Goal: Information Seeking & Learning: Learn about a topic

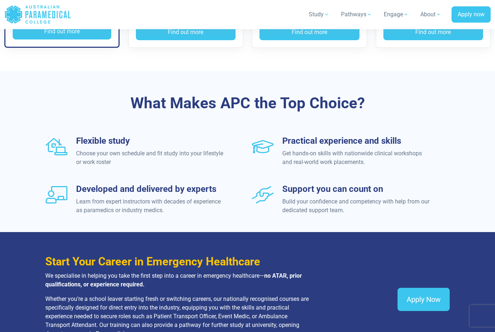
scroll to position [779, 0]
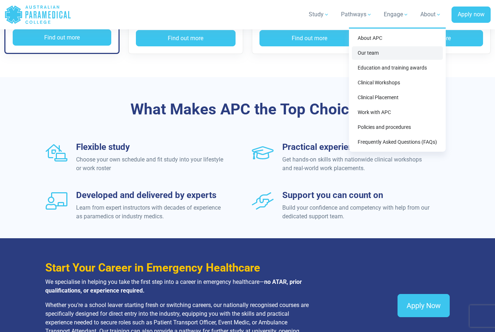
click at [376, 56] on link "Our team" at bounding box center [397, 52] width 91 height 13
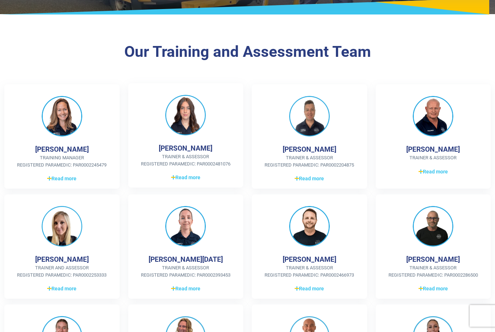
scroll to position [122, 0]
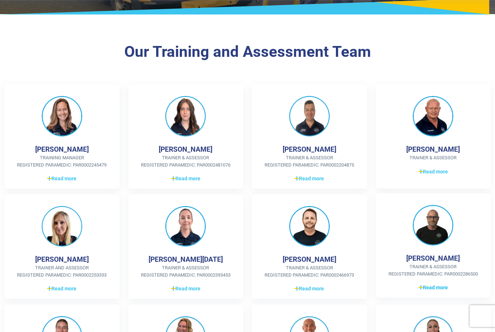
click at [433, 287] on span "Read more" at bounding box center [433, 288] width 29 height 8
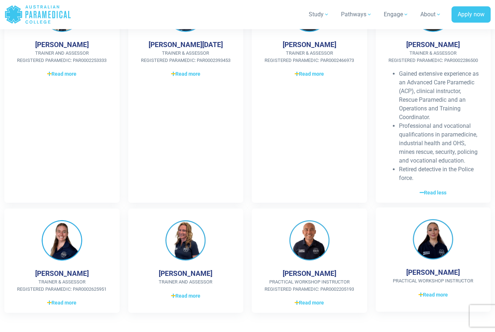
scroll to position [337, 0]
click at [432, 296] on span "Read more" at bounding box center [433, 295] width 29 height 8
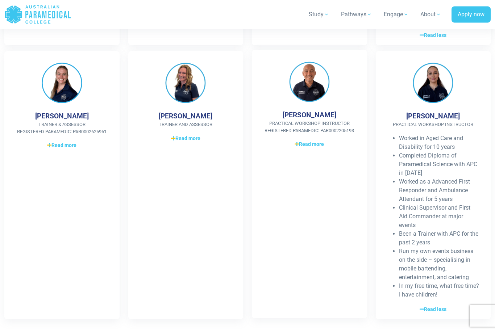
scroll to position [494, 0]
click at [304, 145] on span "Read more" at bounding box center [309, 145] width 29 height 8
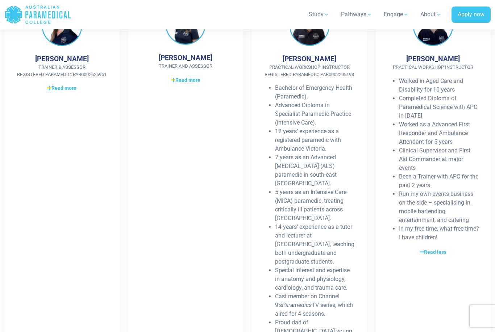
scroll to position [546, 0]
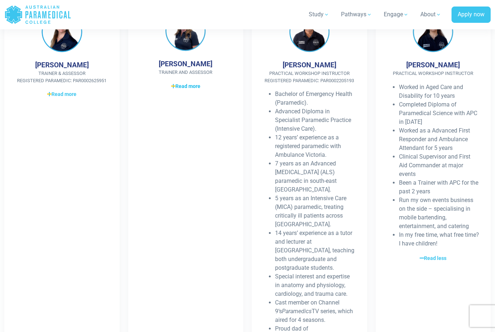
click at [187, 86] on span "Read more" at bounding box center [185, 87] width 29 height 8
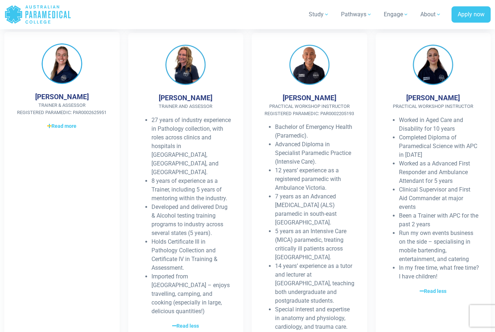
scroll to position [513, 0]
click at [75, 130] on div "Jennifer Prendergast Trainer & Assessor Registered Paramedic: PAR0002625951 NZ …" at bounding box center [61, 235] width 115 height 406
click at [69, 127] on span "Read more" at bounding box center [61, 127] width 29 height 8
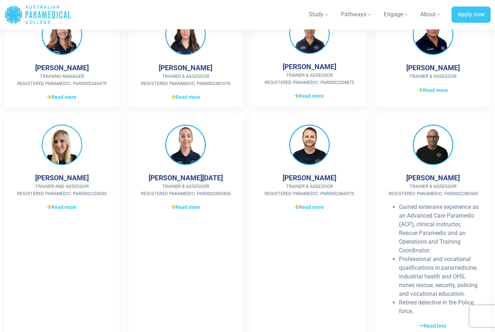
scroll to position [212, 0]
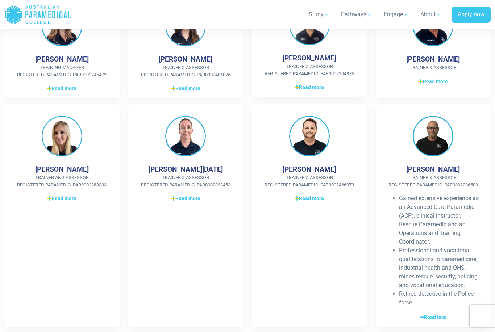
click at [323, 162] on div "Nathan Seidel Trainer & Assessor Registered Paramedic: PAR0002466973 7 years in…" at bounding box center [309, 214] width 115 height 223
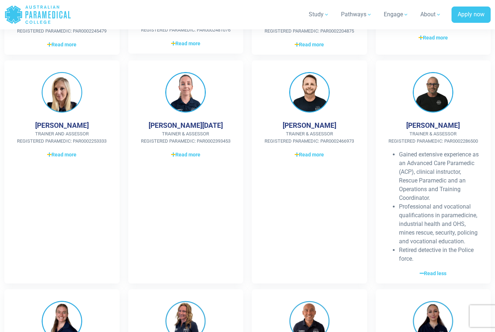
scroll to position [0, 0]
